Goal: Download file/media

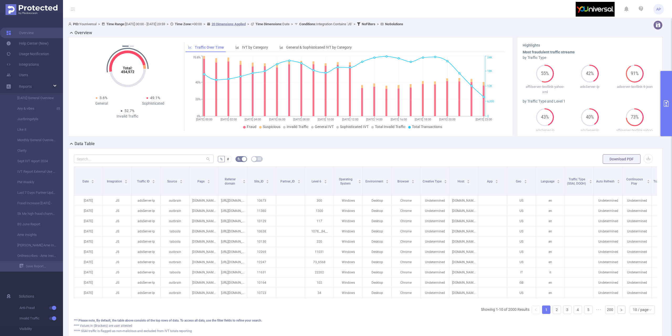
click at [667, 116] on button "primary" at bounding box center [667, 103] width 12 height 65
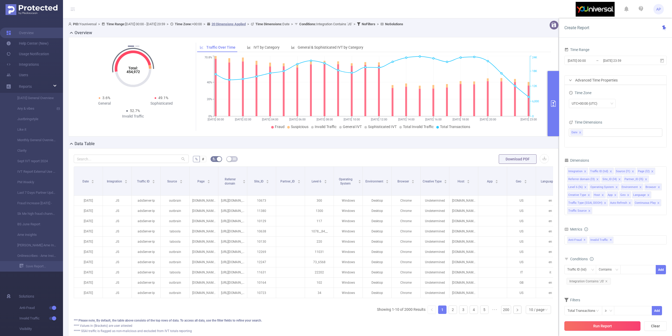
click at [593, 326] on button "Run Report" at bounding box center [602, 325] width 76 height 9
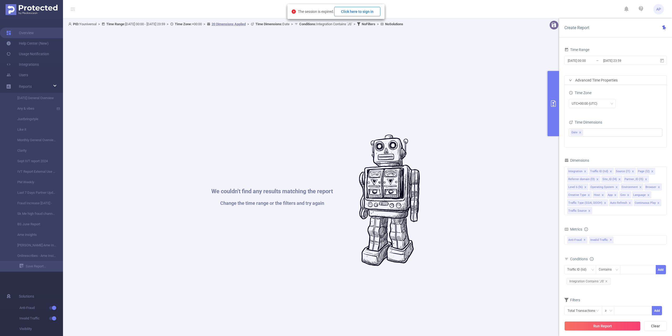
click at [351, 8] on button "Click here to sign in" at bounding box center [357, 11] width 46 height 9
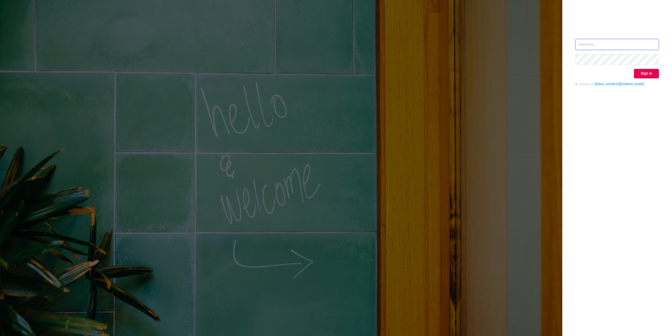
click at [652, 47] on input "text" at bounding box center [616, 44] width 83 height 11
click at [633, 41] on input "text" at bounding box center [616, 44] width 83 height 11
type input "alexandre.persehais@youniversal.com"
click at [643, 74] on button "Sign in" at bounding box center [646, 73] width 25 height 9
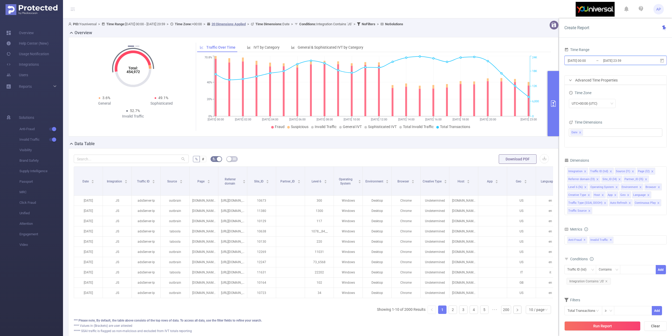
click at [663, 60] on icon at bounding box center [662, 60] width 5 height 5
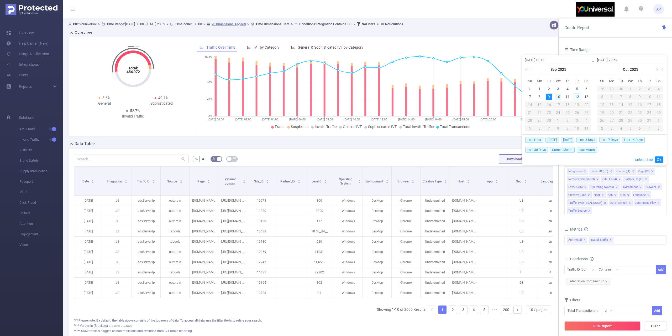
click at [558, 96] on div "10" at bounding box center [558, 96] width 6 height 6
click at [565, 97] on div "11" at bounding box center [567, 96] width 6 height 6
type input "2025-09-10 00:00"
type input "2025-09-11 23:59"
type input "2025-09-10 00:00"
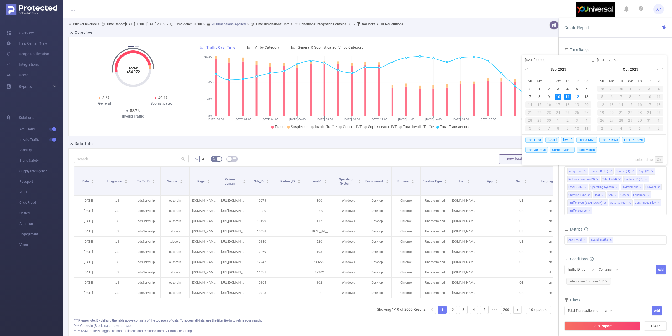
type input "2025-09-11 23:59"
click at [659, 160] on link "Ok" at bounding box center [659, 159] width 9 height 6
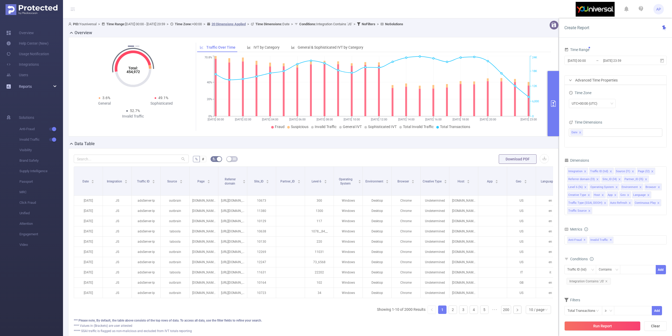
click at [31, 89] on link "Reports" at bounding box center [25, 86] width 13 height 11
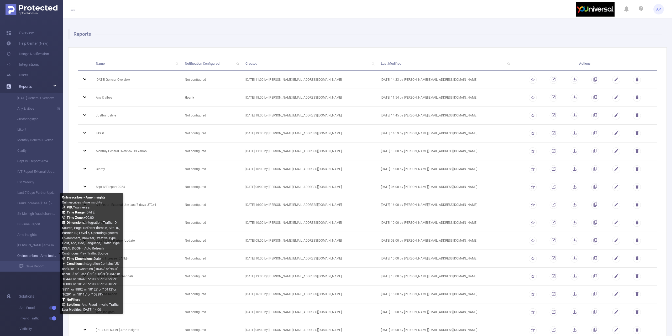
click at [33, 256] on link "Onlinescribes - Ame Insights" at bounding box center [34, 255] width 46 height 11
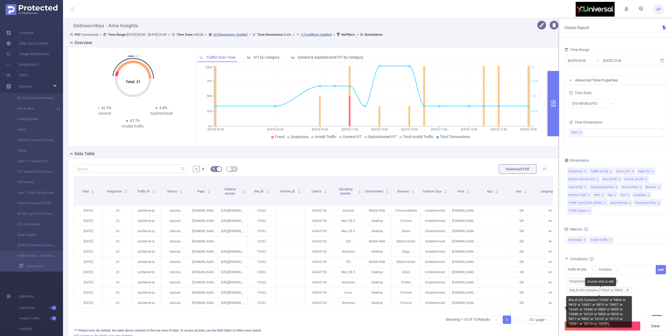
click at [627, 290] on icon "icon: close" at bounding box center [627, 290] width 3 height 3
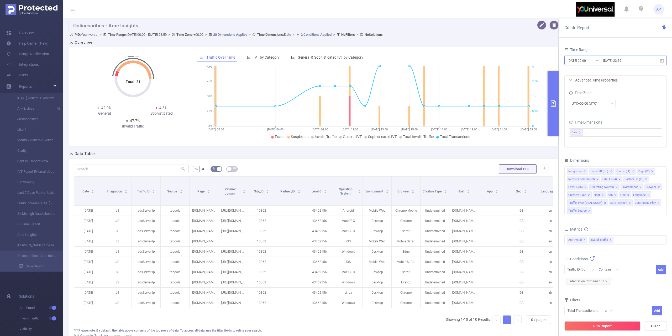
click at [662, 65] on span "2025-09-11 00:00 _ 2025-09-11 23:59" at bounding box center [615, 60] width 102 height 9
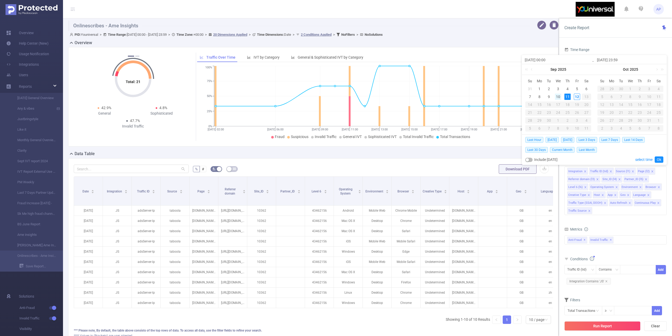
click at [555, 96] on div "10" at bounding box center [558, 96] width 6 height 6
click at [569, 99] on div "11" at bounding box center [567, 96] width 6 height 6
type input "2025-09-10 00:00"
click at [655, 160] on link "Ok" at bounding box center [659, 159] width 9 height 6
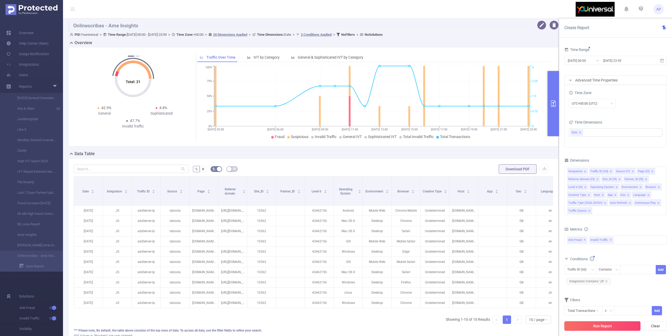
click at [598, 324] on button "Run Report" at bounding box center [602, 325] width 76 height 9
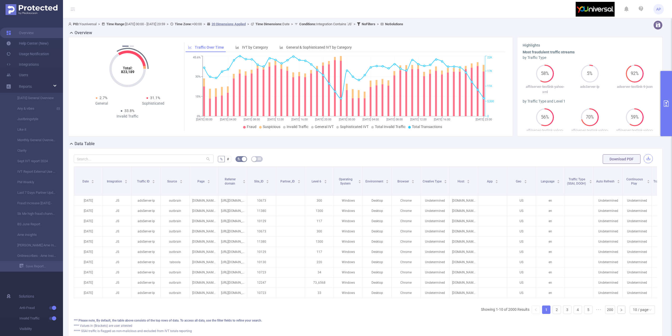
click at [644, 156] on button "button" at bounding box center [648, 158] width 9 height 9
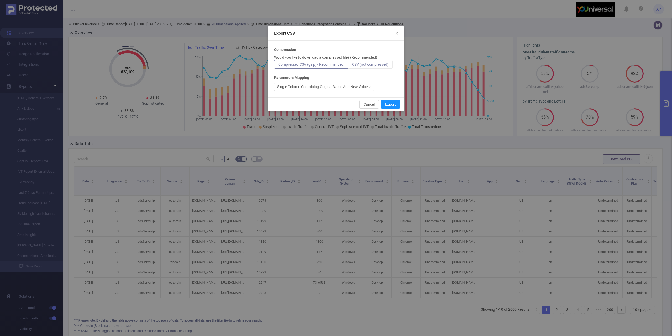
click at [354, 60] on label "CSV (not compressed)" at bounding box center [370, 64] width 45 height 8
click at [352, 66] on input "CSV (not compressed)" at bounding box center [352, 66] width 0 height 0
click at [390, 103] on button "Export" at bounding box center [390, 104] width 19 height 8
